Goal: Task Accomplishment & Management: Use online tool/utility

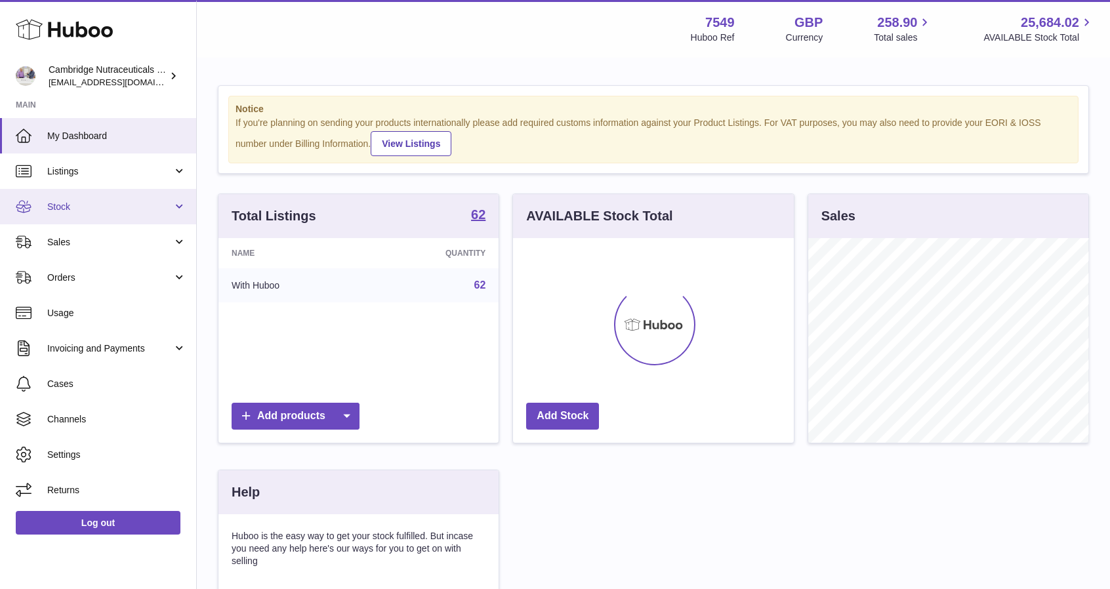
scroll to position [205, 281]
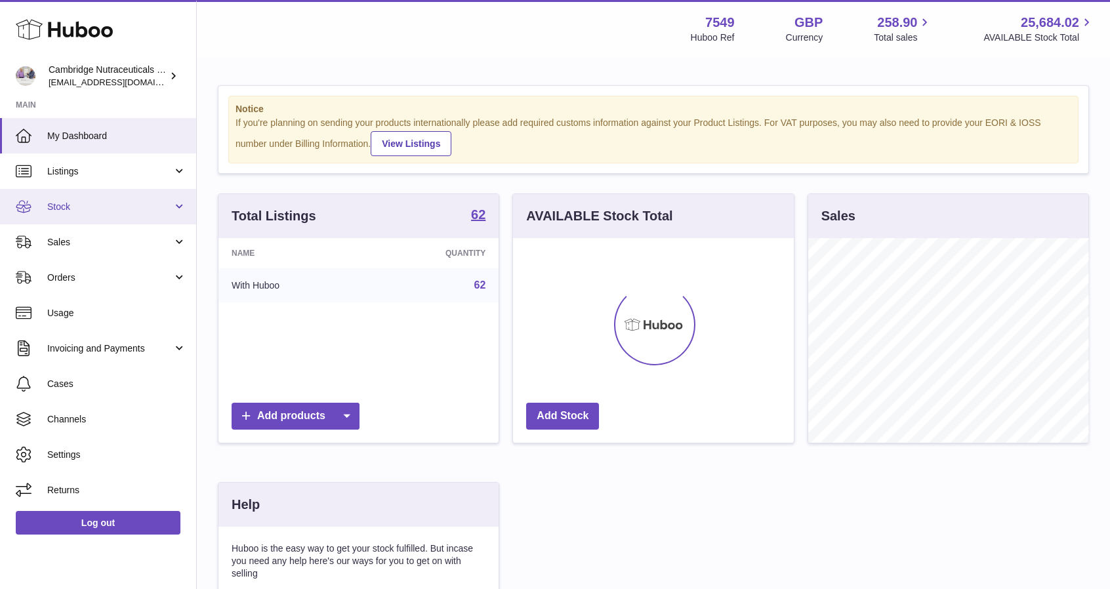
click at [59, 202] on span "Stock" at bounding box center [109, 207] width 125 height 12
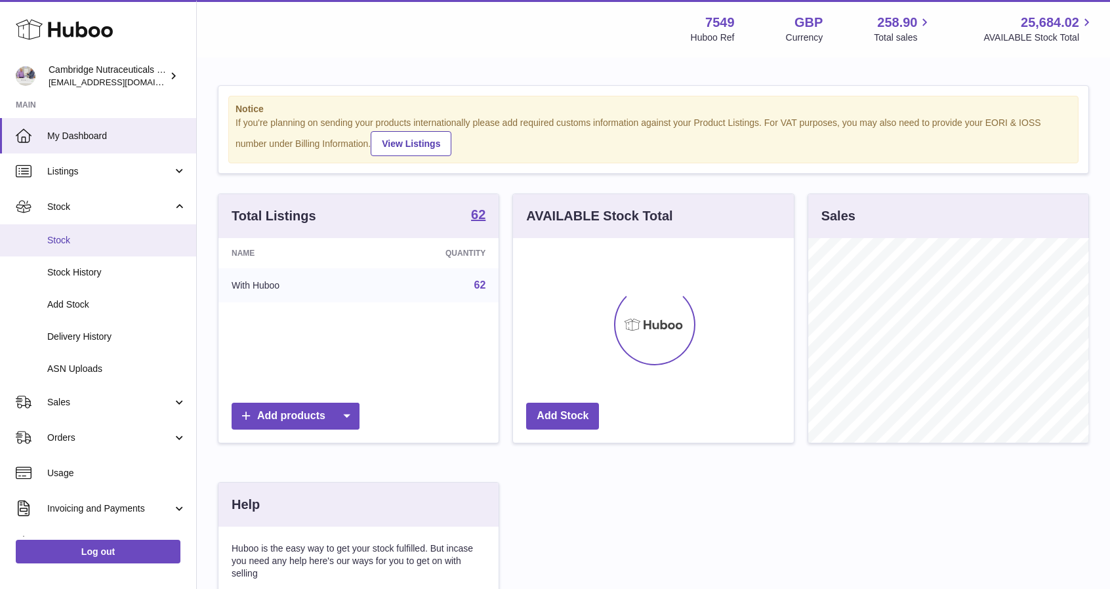
click at [73, 232] on link "Stock" at bounding box center [98, 240] width 196 height 32
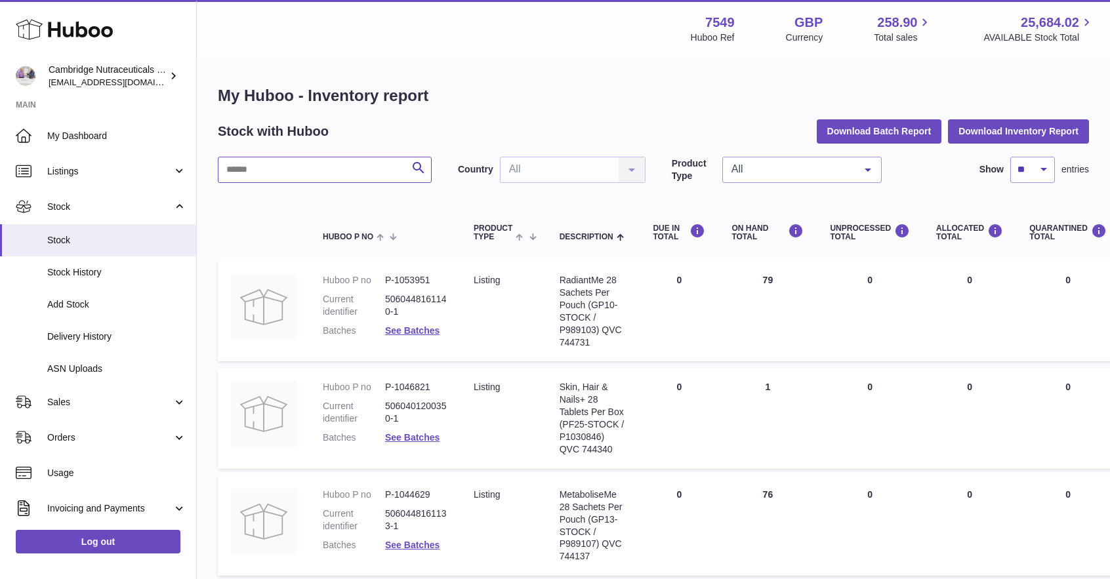
drag, startPoint x: 369, startPoint y: 170, endPoint x: 397, endPoint y: 170, distance: 27.5
click at [372, 169] on input "text" at bounding box center [325, 170] width 214 height 26
type input "******"
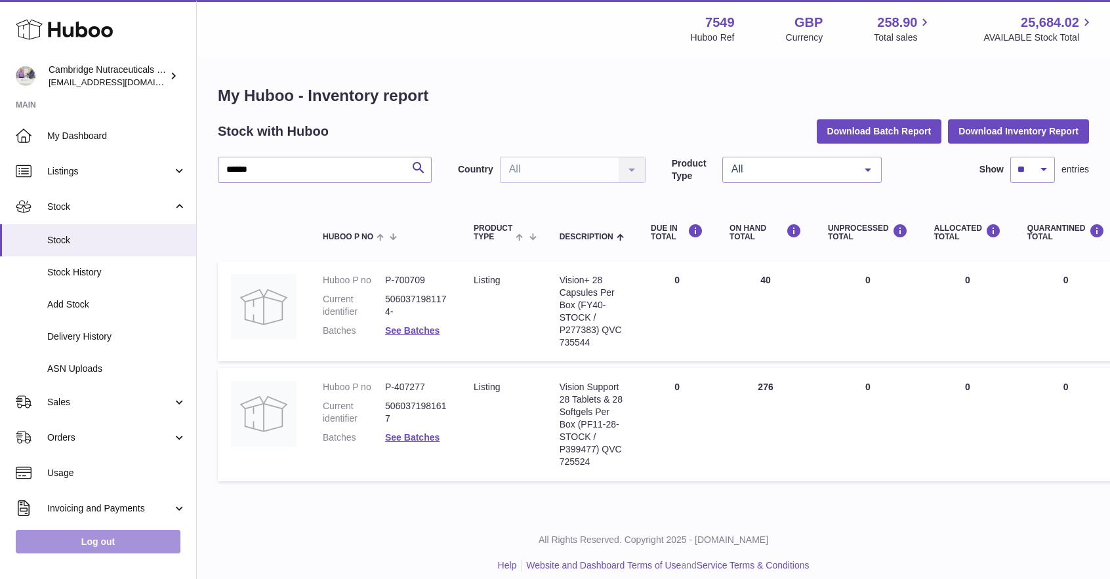
click at [143, 547] on link "Log out" at bounding box center [98, 542] width 165 height 24
